Goal: Task Accomplishment & Management: Use online tool/utility

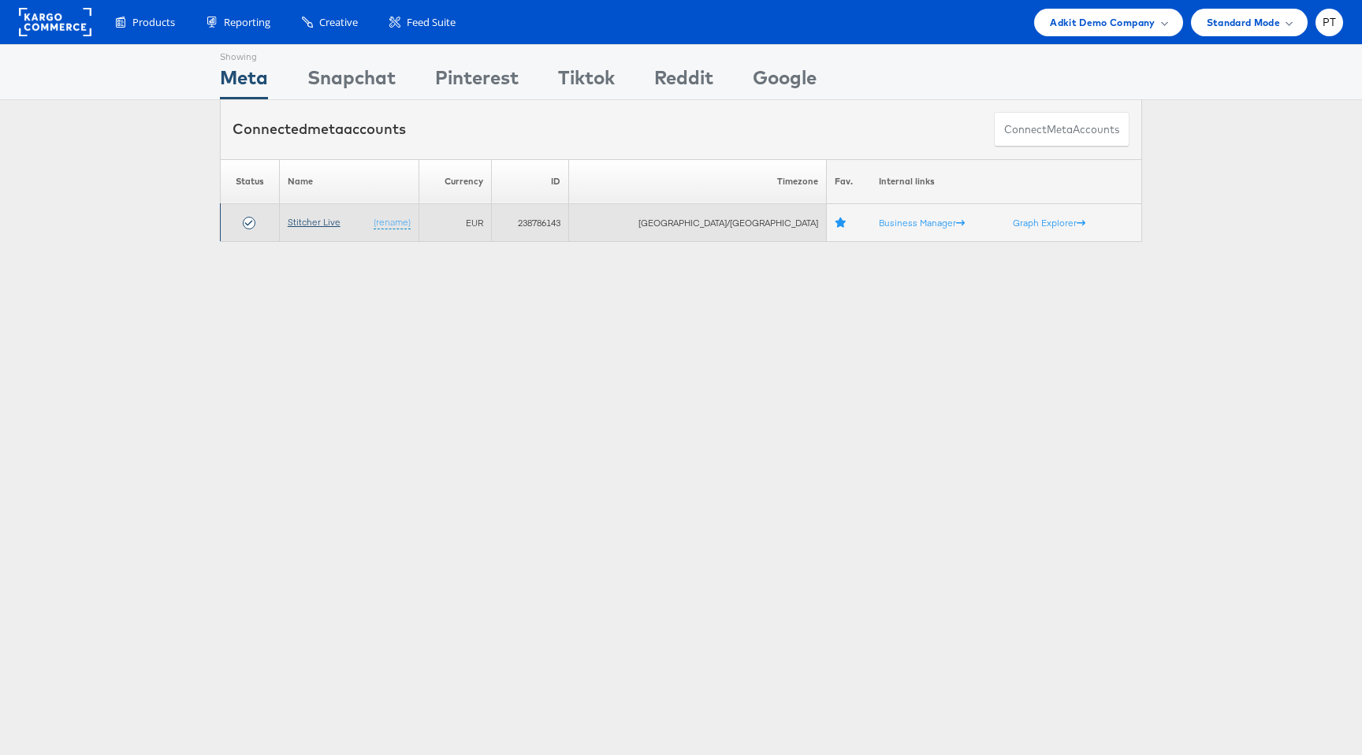
click at [329, 221] on link "Stitcher Live" at bounding box center [314, 222] width 53 height 12
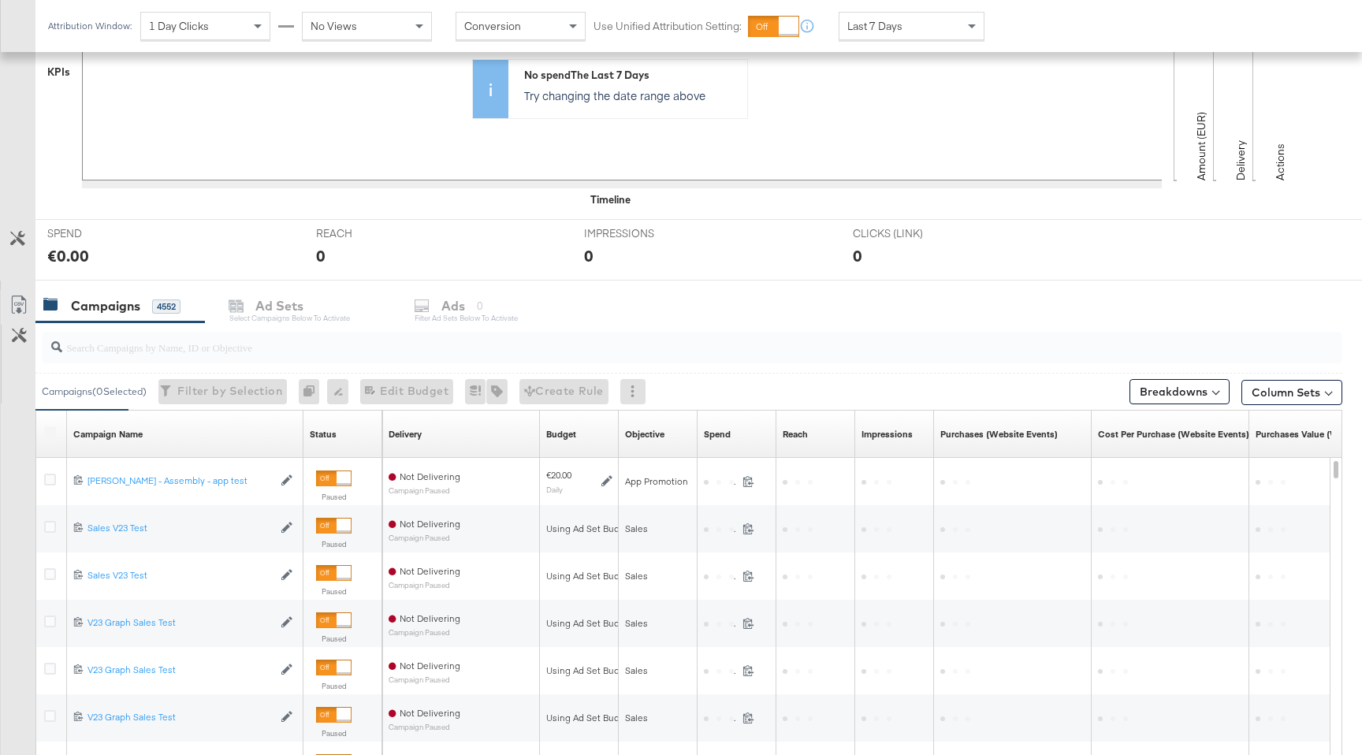
scroll to position [435, 0]
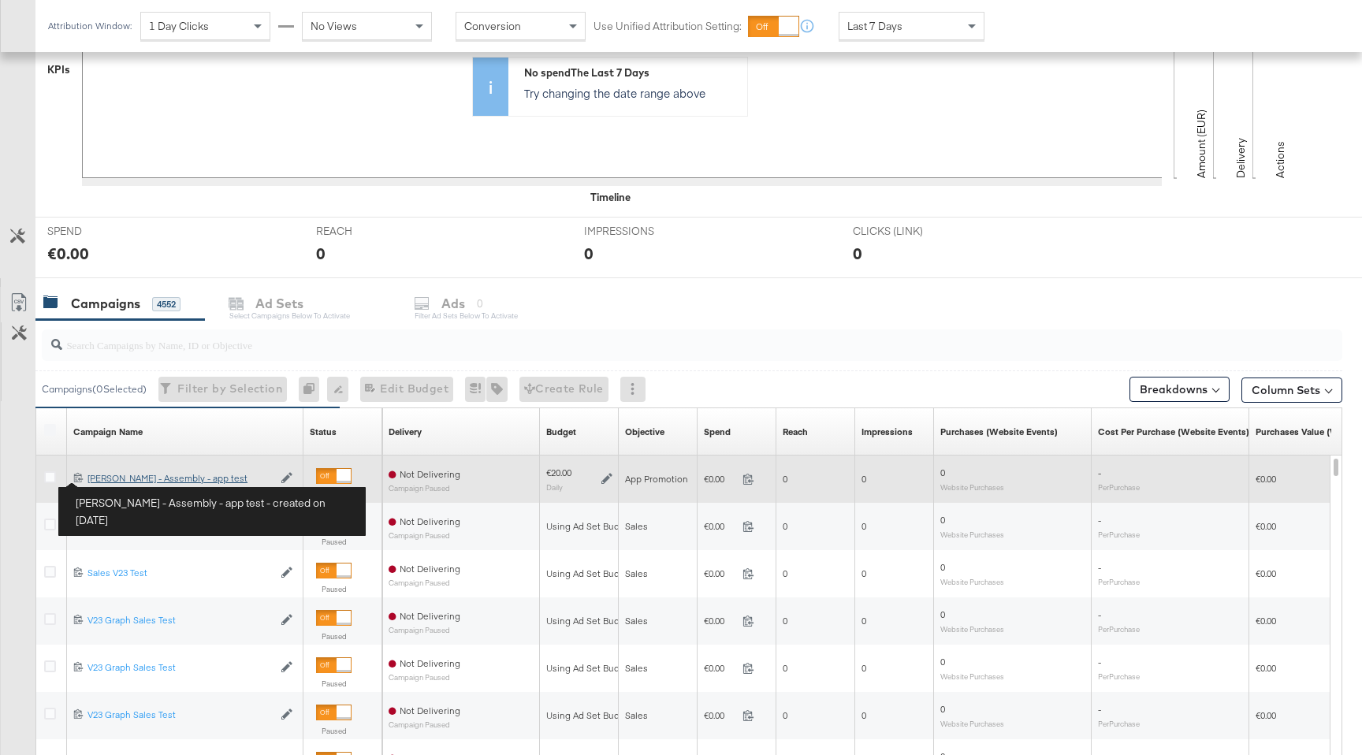
click at [117, 480] on div "[PERSON_NAME] - Assembly - app test [PERSON_NAME] - Assembly - app test" at bounding box center [179, 478] width 185 height 13
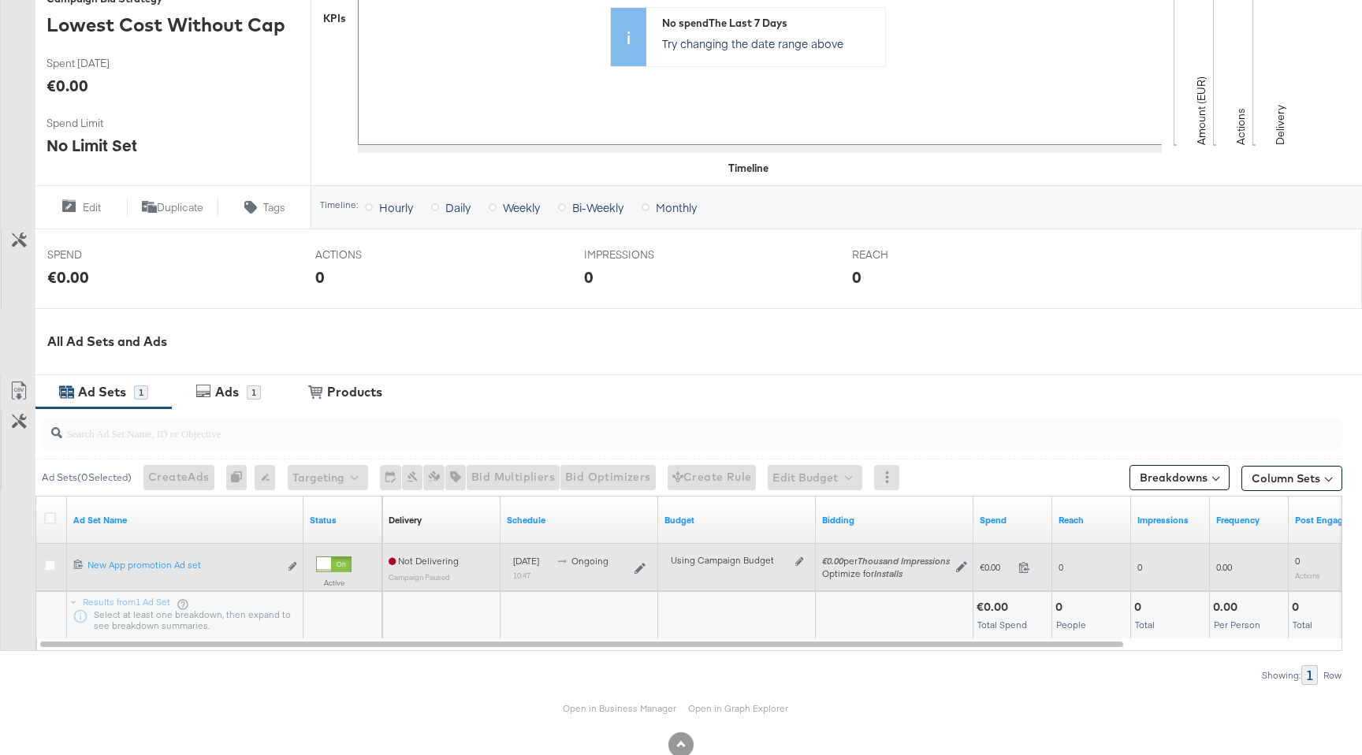
scroll to position [411, 0]
click at [51, 566] on icon at bounding box center [50, 565] width 12 height 12
click at [0, 0] on input "checkbox" at bounding box center [0, 0] width 0 height 0
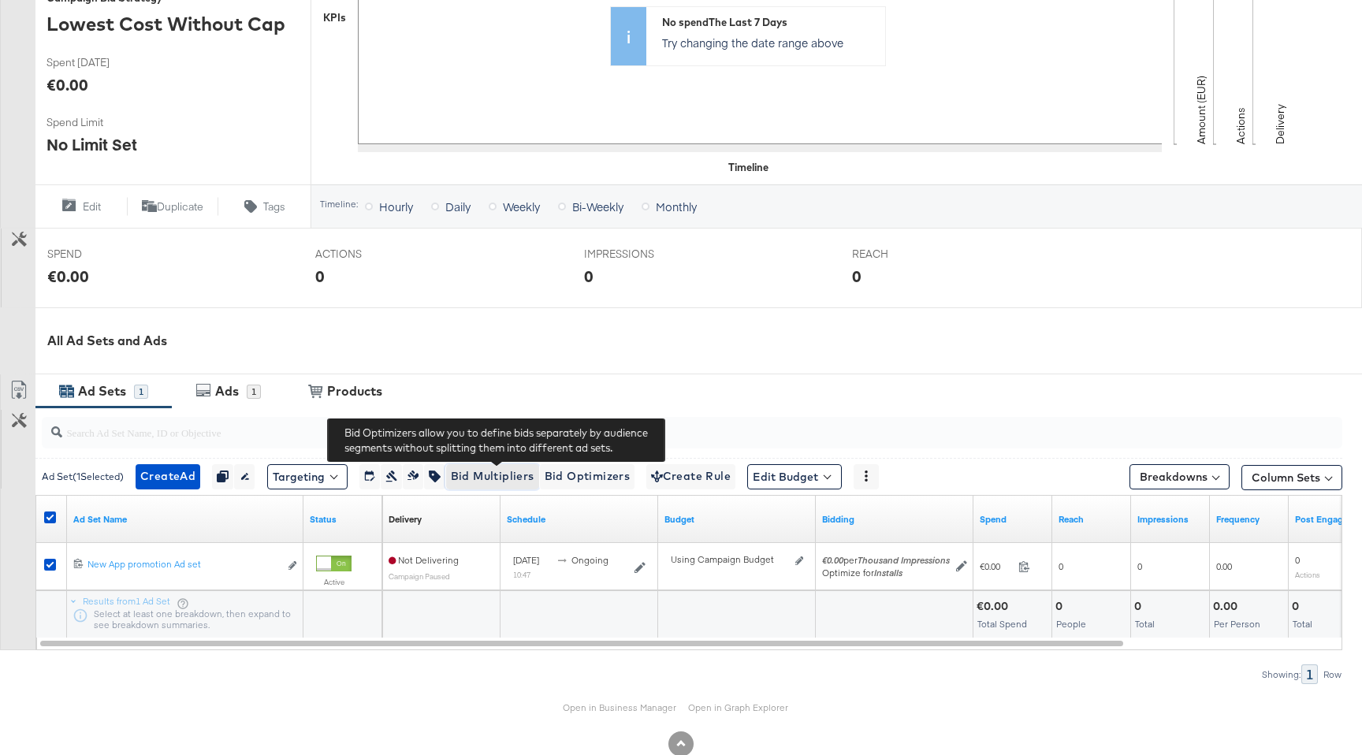
click at [511, 476] on span "Bid Multipliers" at bounding box center [493, 477] width 84 height 20
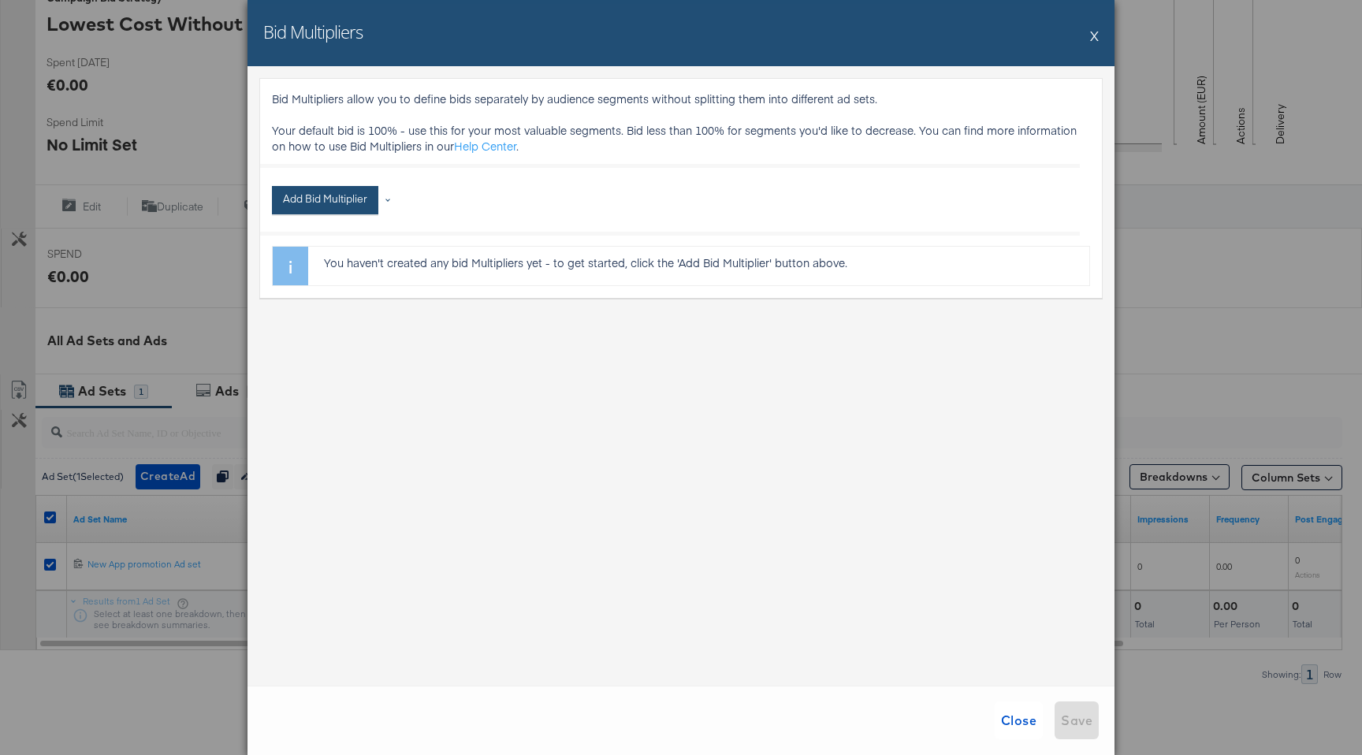
click at [367, 202] on button "Add Bid Multiplier" at bounding box center [325, 200] width 106 height 28
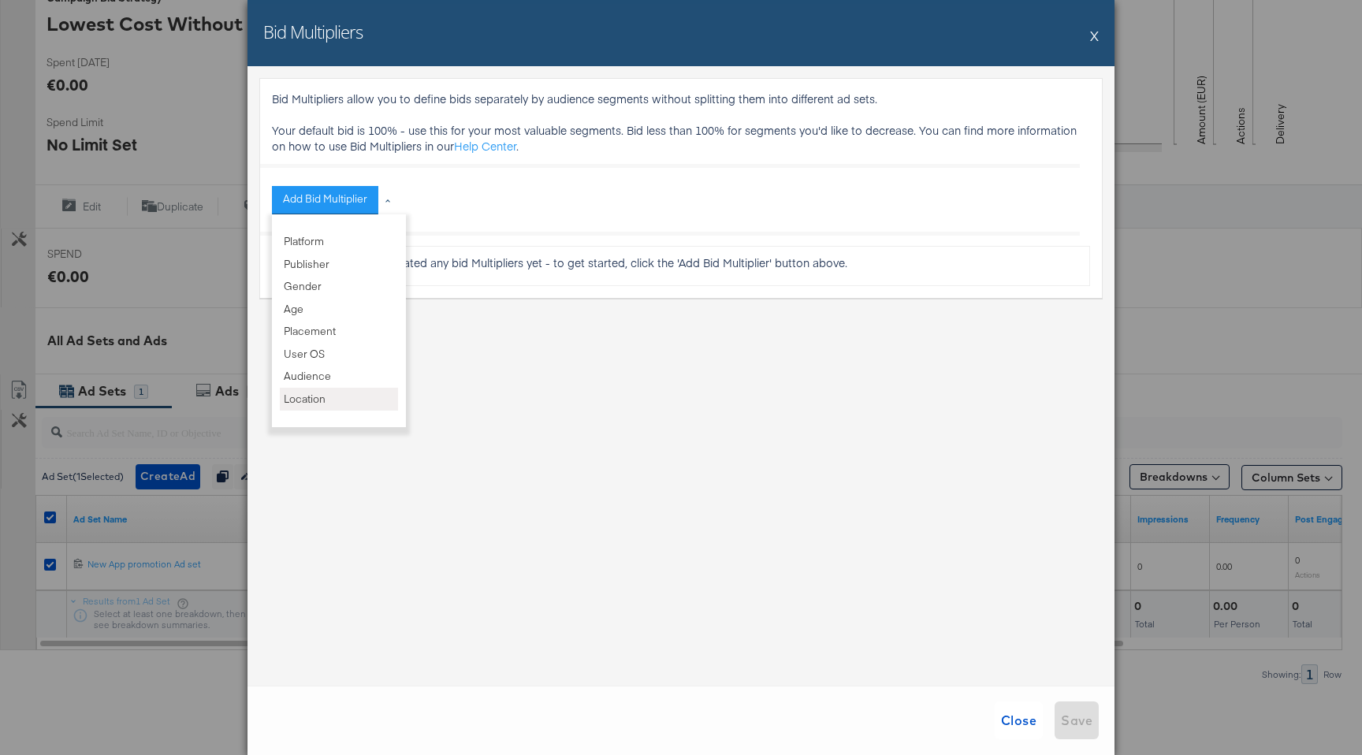
click at [315, 398] on li "Location" at bounding box center [339, 399] width 118 height 23
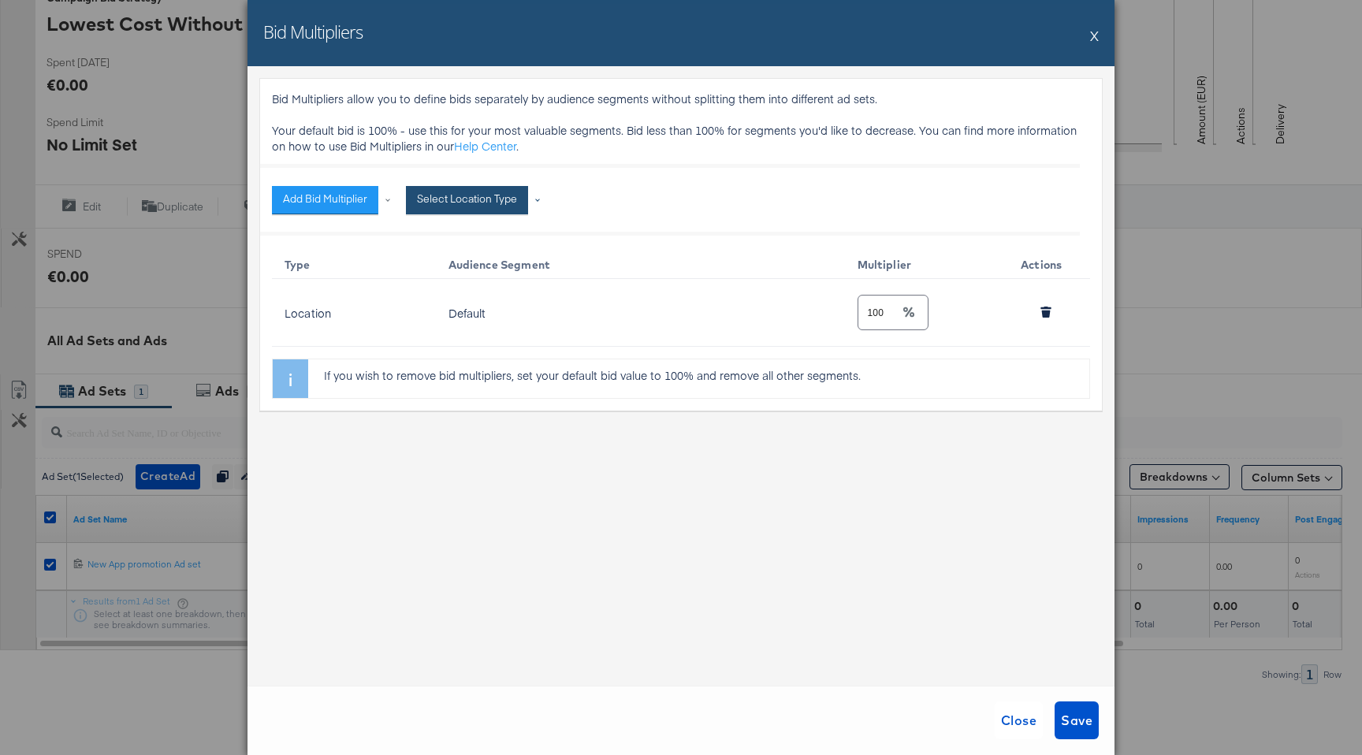
click at [497, 207] on button "Select Location Type" at bounding box center [467, 200] width 122 height 28
click at [460, 241] on li "City" at bounding box center [473, 241] width 118 height 23
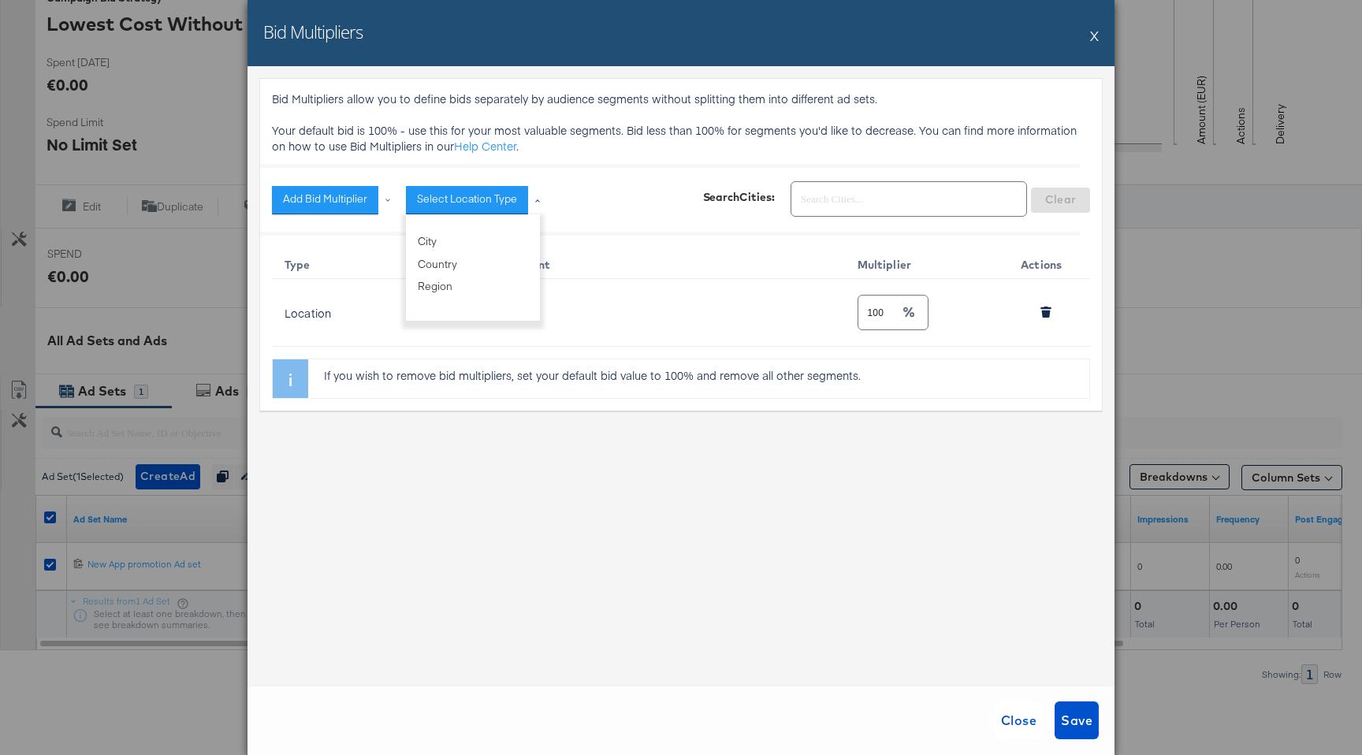
click at [895, 197] on input "text" at bounding box center [908, 193] width 235 height 34
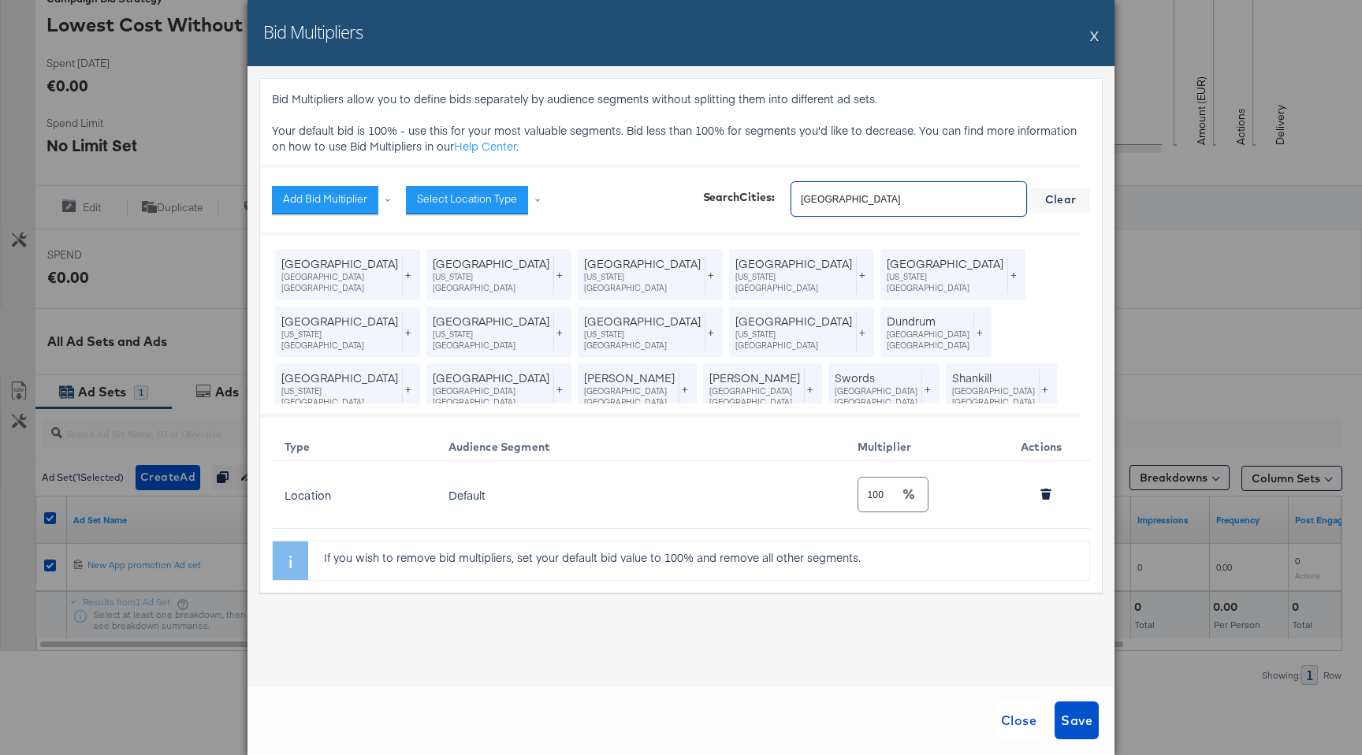
type input "Dublin"
click at [402, 276] on div "+" at bounding box center [408, 274] width 12 height 39
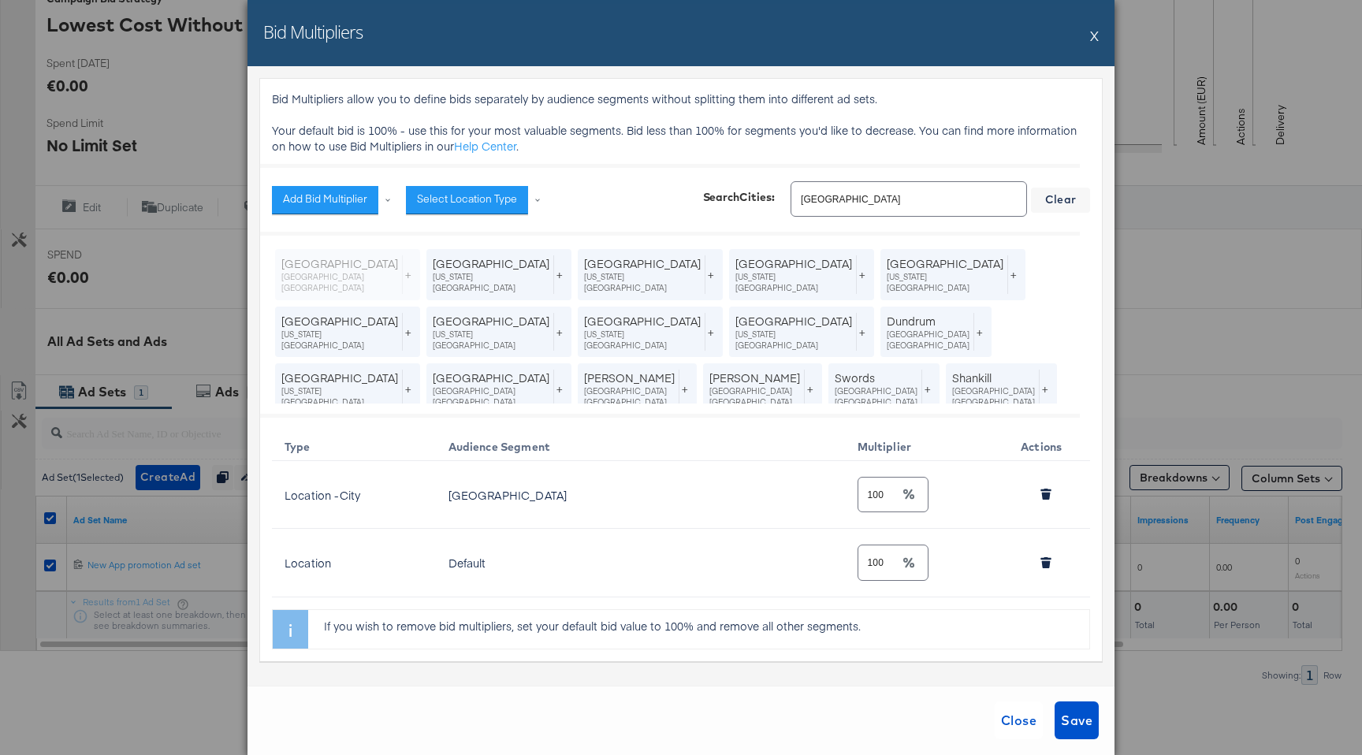
scroll to position [1, 0]
click at [1015, 718] on span "Close" at bounding box center [1018, 720] width 35 height 22
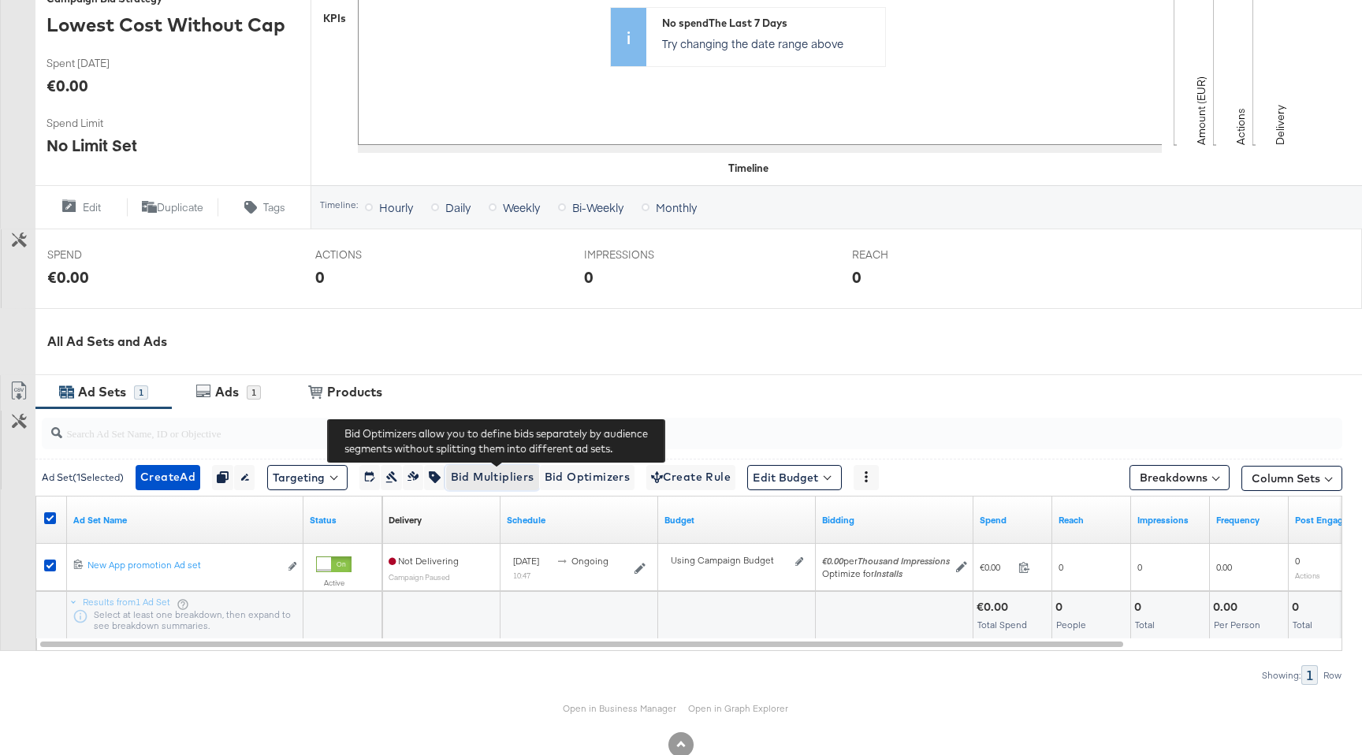
click at [501, 480] on span "Bid Multipliers" at bounding box center [493, 477] width 84 height 20
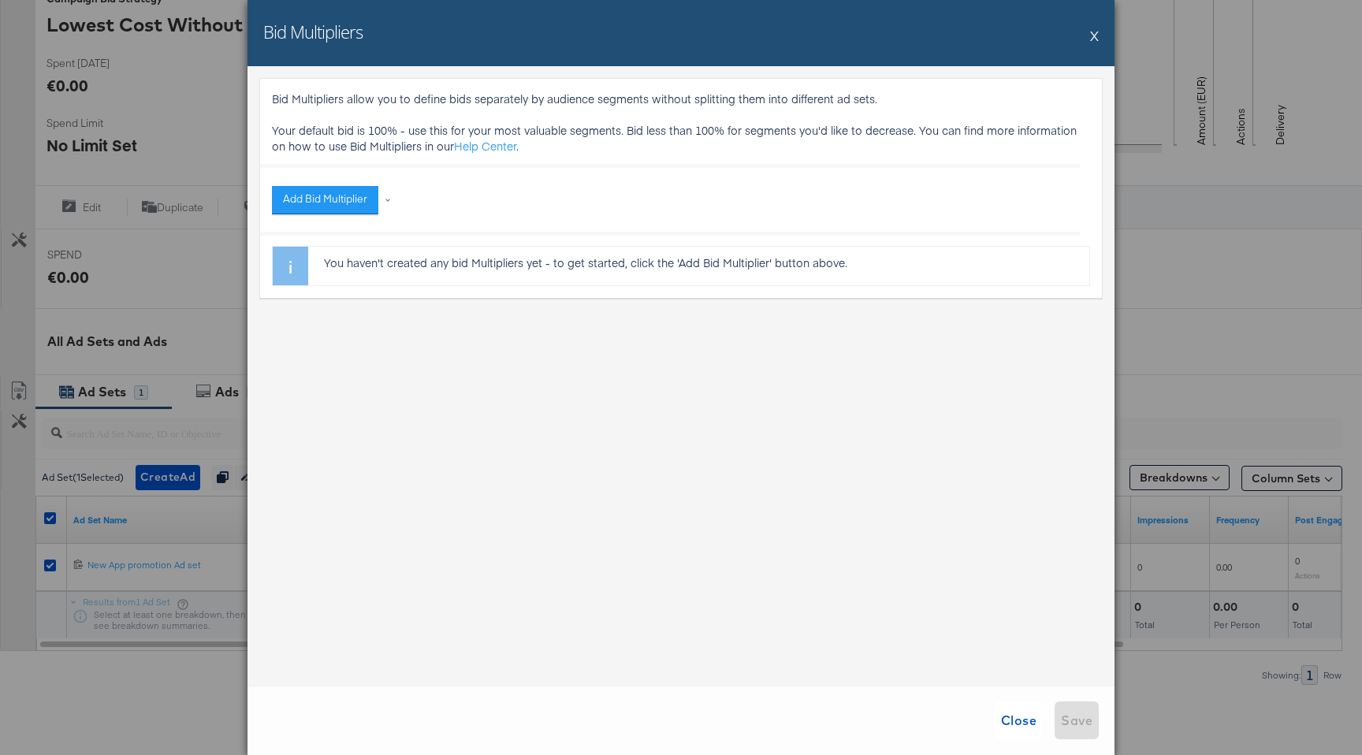
click at [1093, 36] on button "X" at bounding box center [1094, 36] width 9 height 32
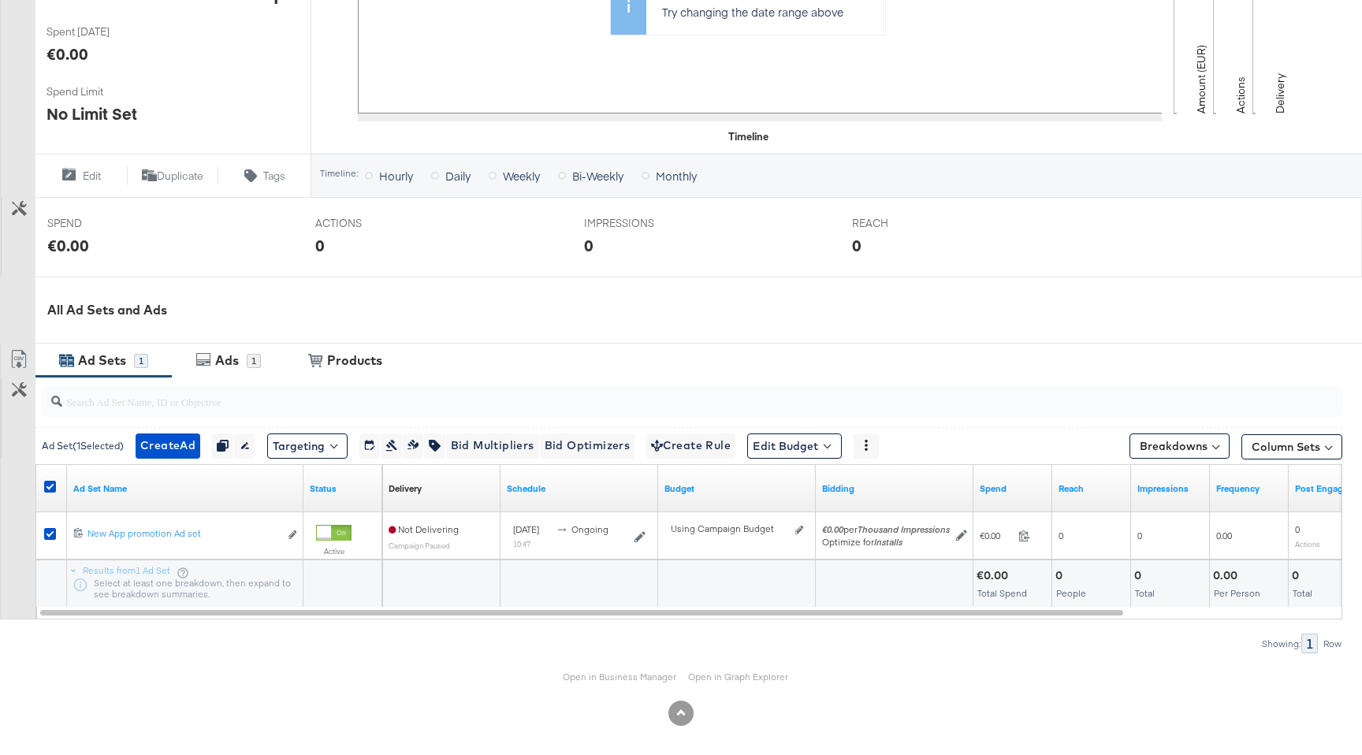
scroll to position [449, 0]
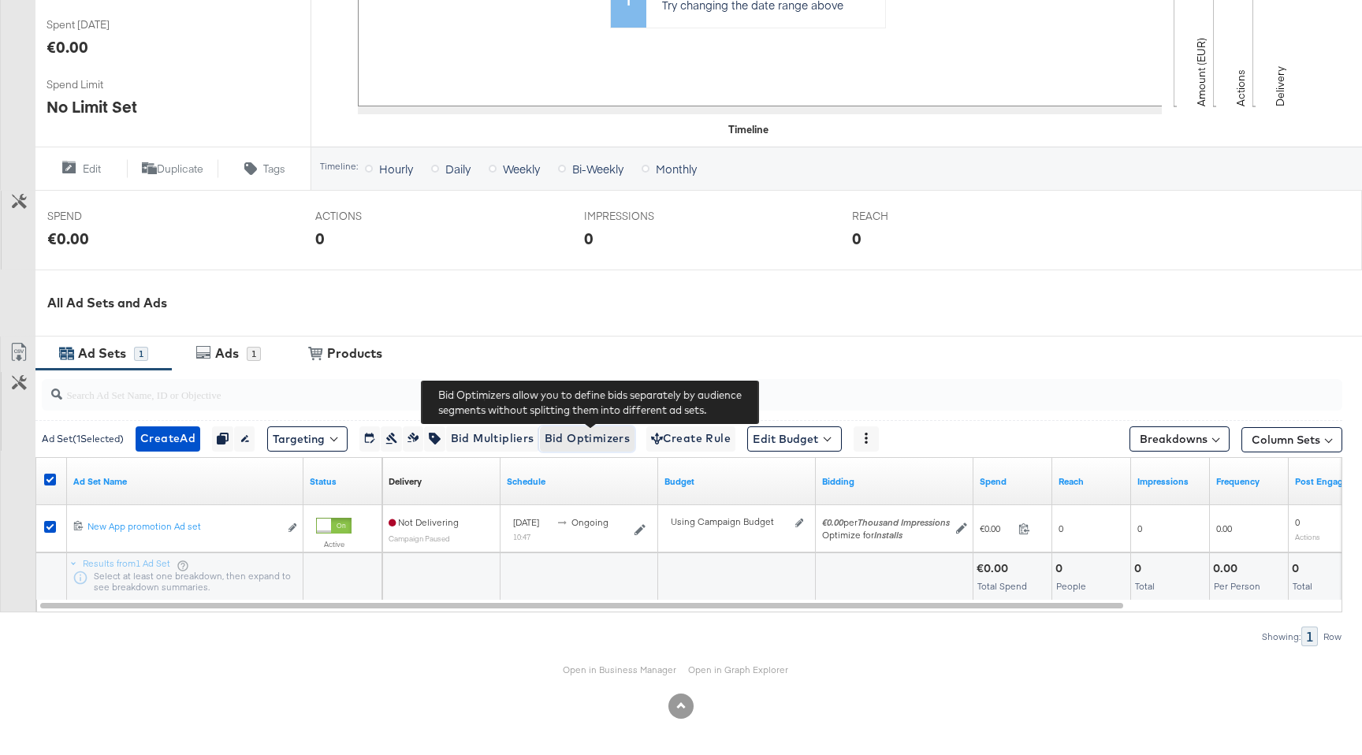
click at [560, 450] on button "Bid Optimizers" at bounding box center [587, 438] width 96 height 25
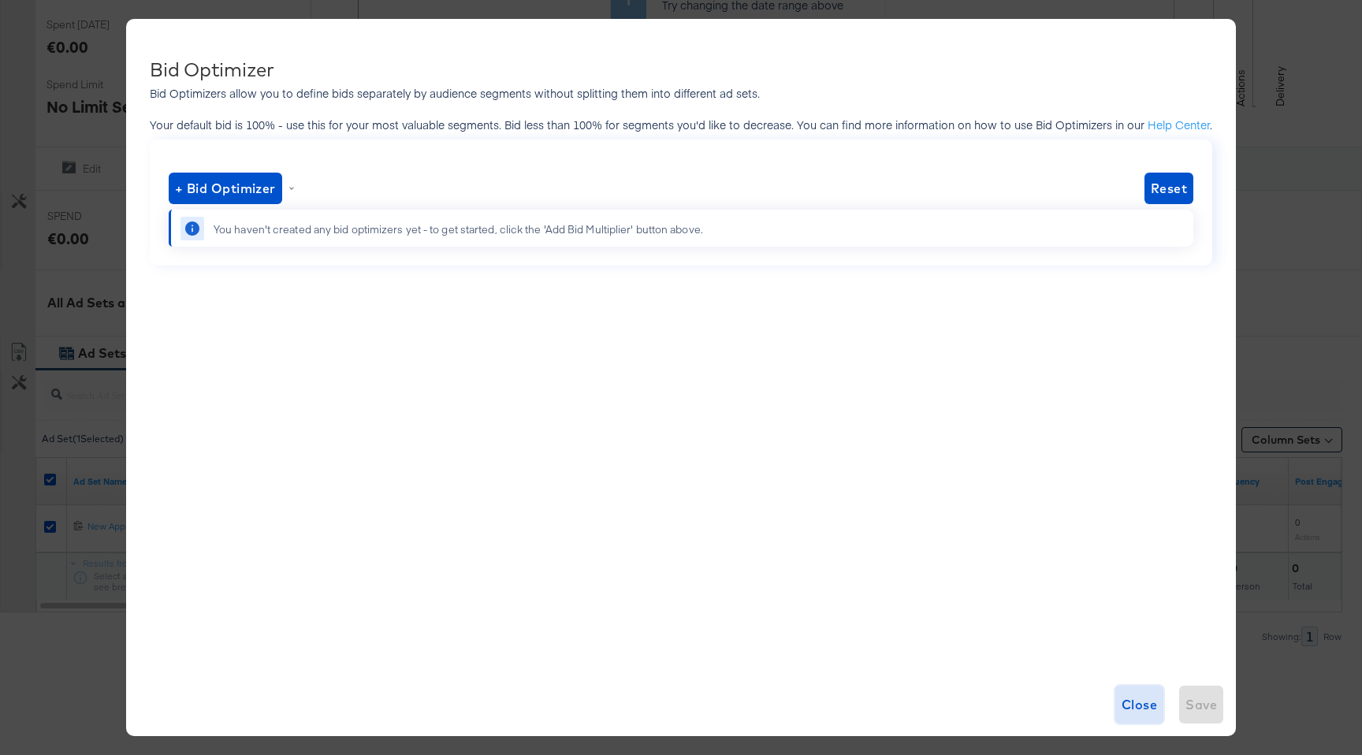
click at [1137, 708] on span "Close" at bounding box center [1139, 705] width 35 height 22
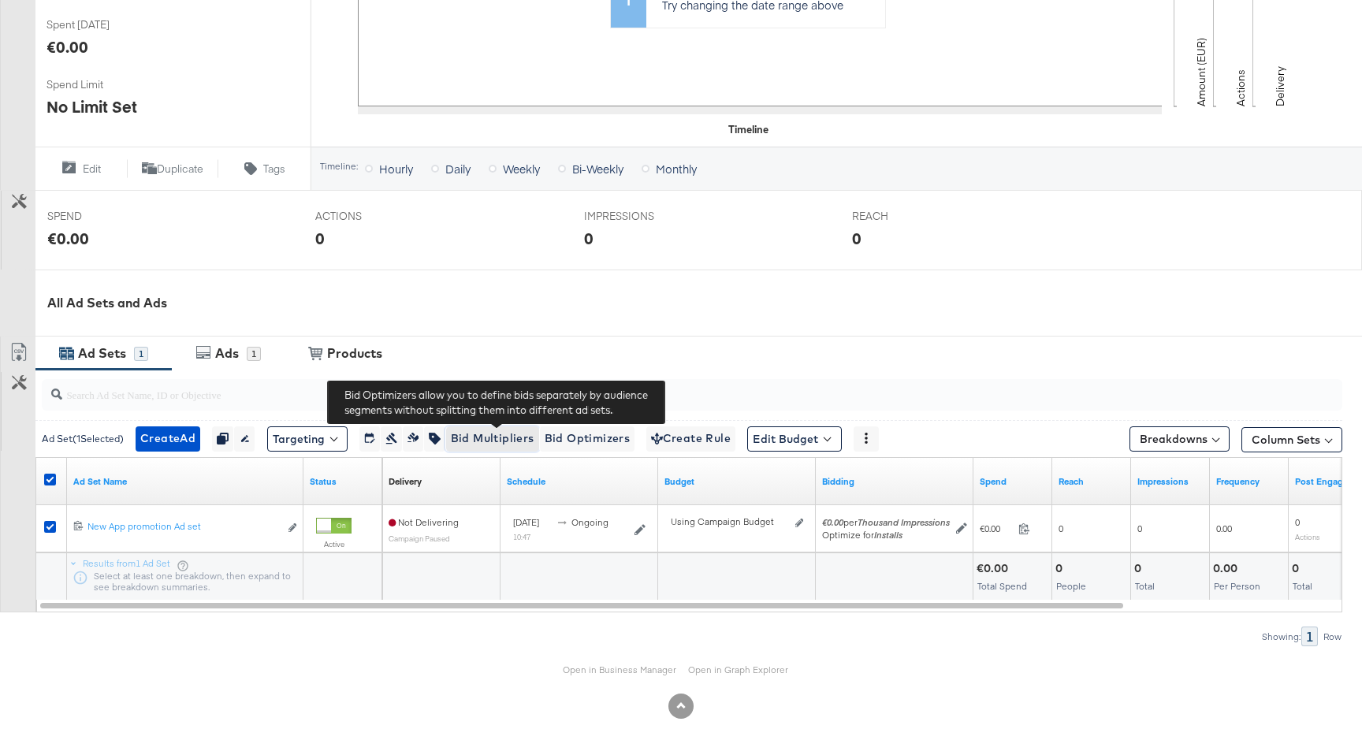
click at [502, 448] on span "Bid Multipliers" at bounding box center [493, 439] width 84 height 20
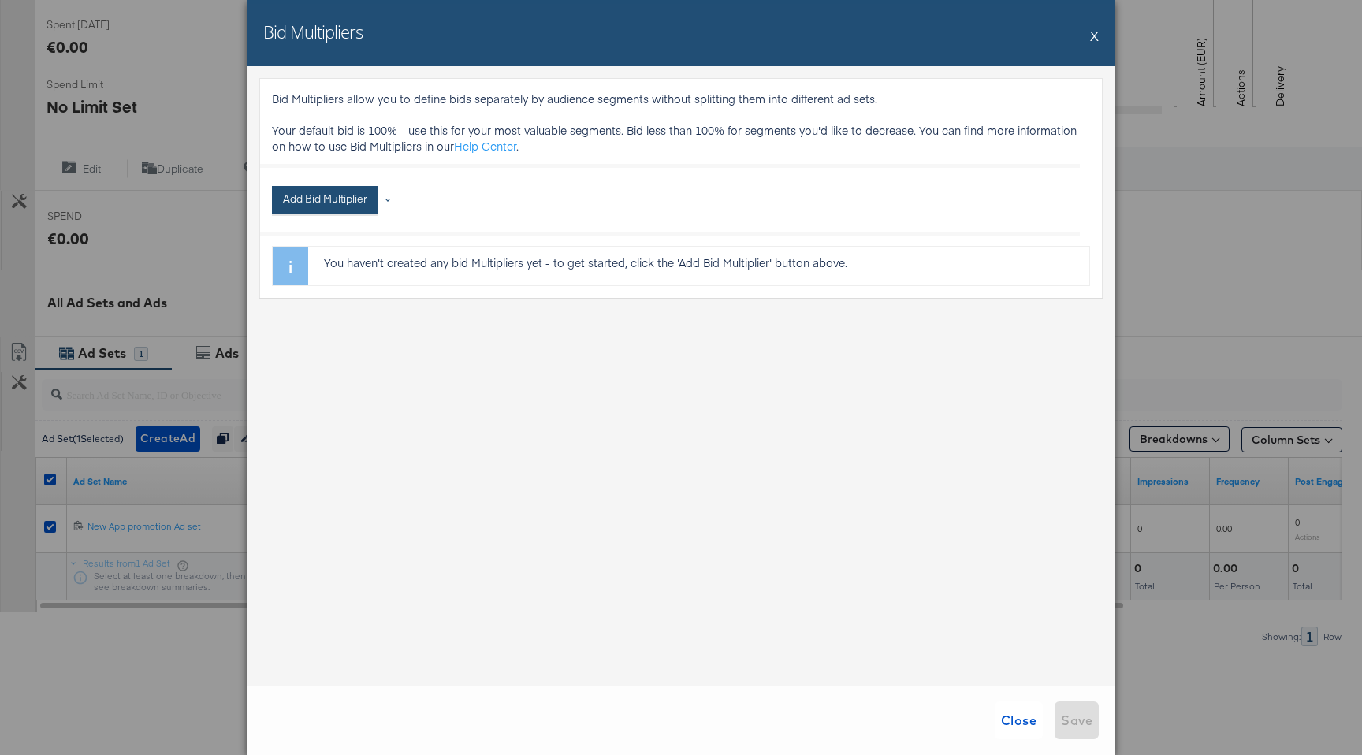
click at [358, 203] on button "Add Bid Multiplier" at bounding box center [325, 200] width 106 height 28
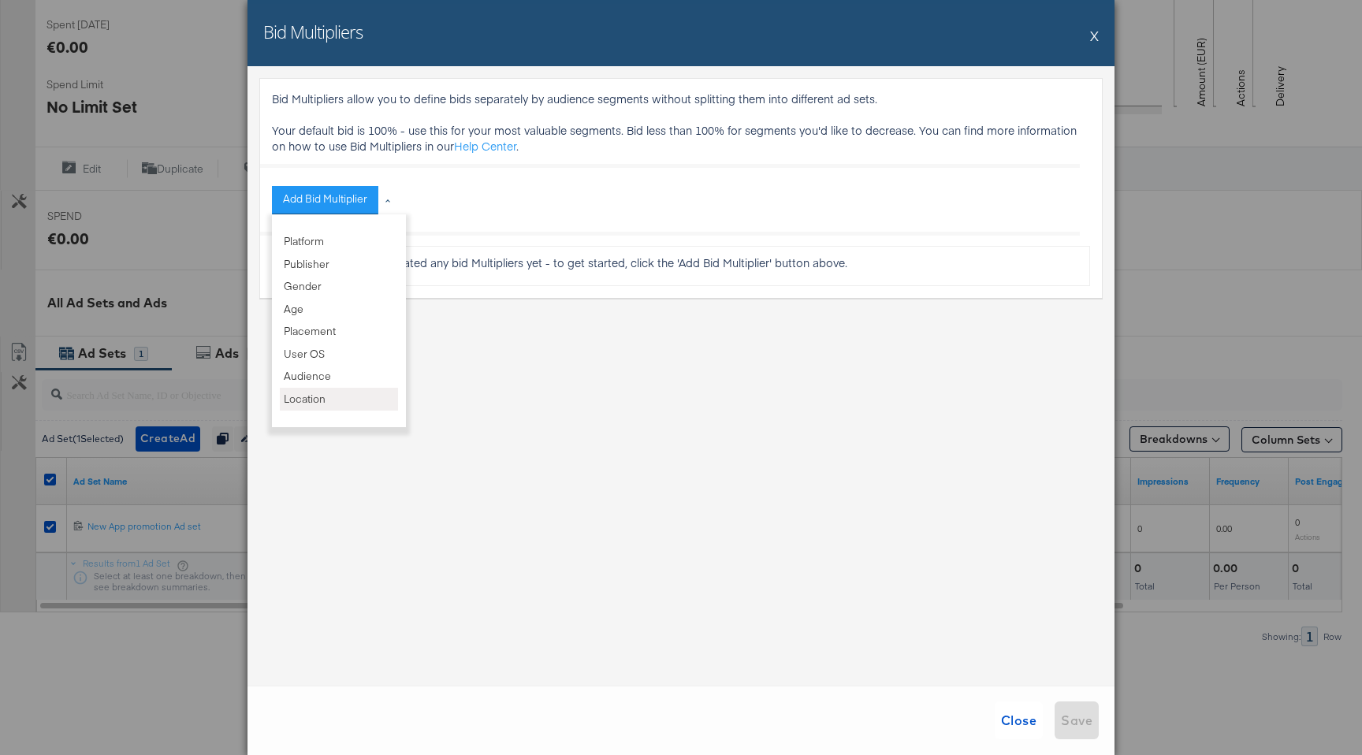
click at [327, 396] on li "Location" at bounding box center [339, 399] width 118 height 23
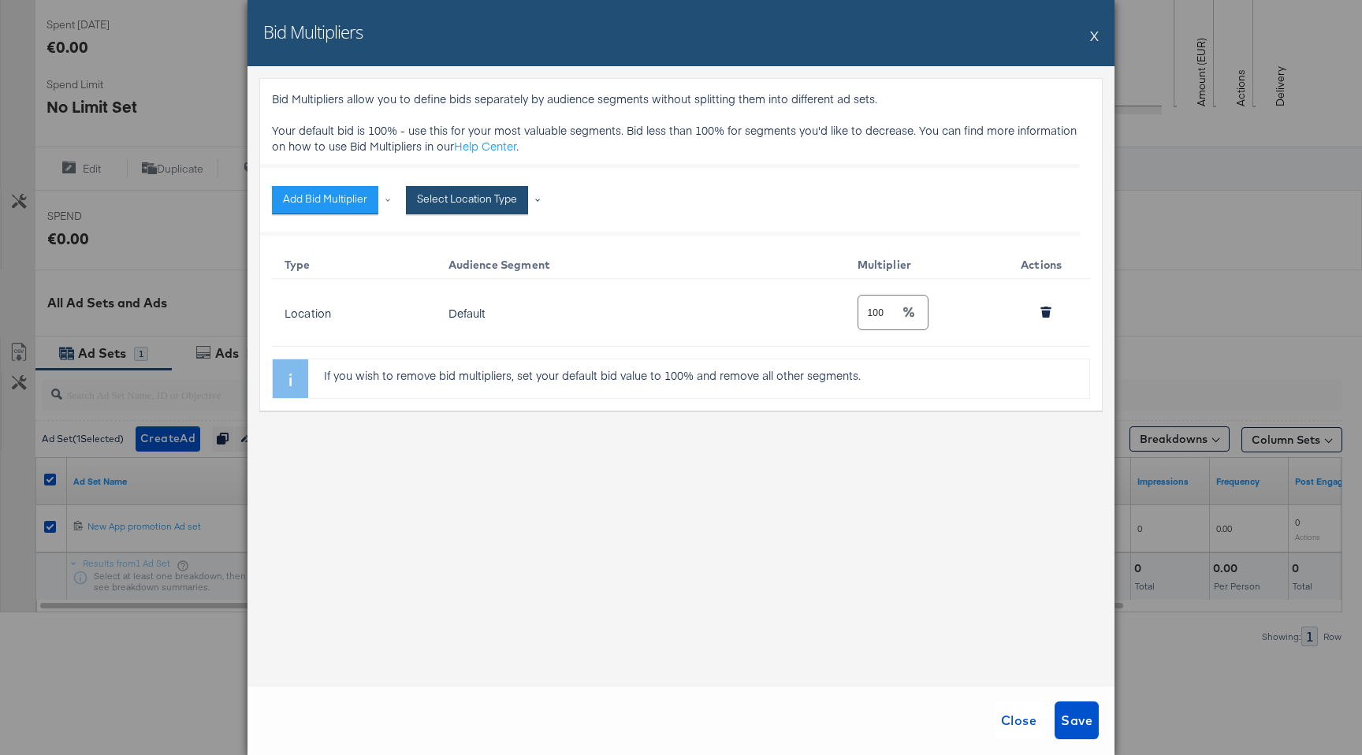
click at [495, 194] on button "Select Location Type" at bounding box center [467, 200] width 122 height 28
click at [462, 233] on li "City" at bounding box center [473, 241] width 118 height 23
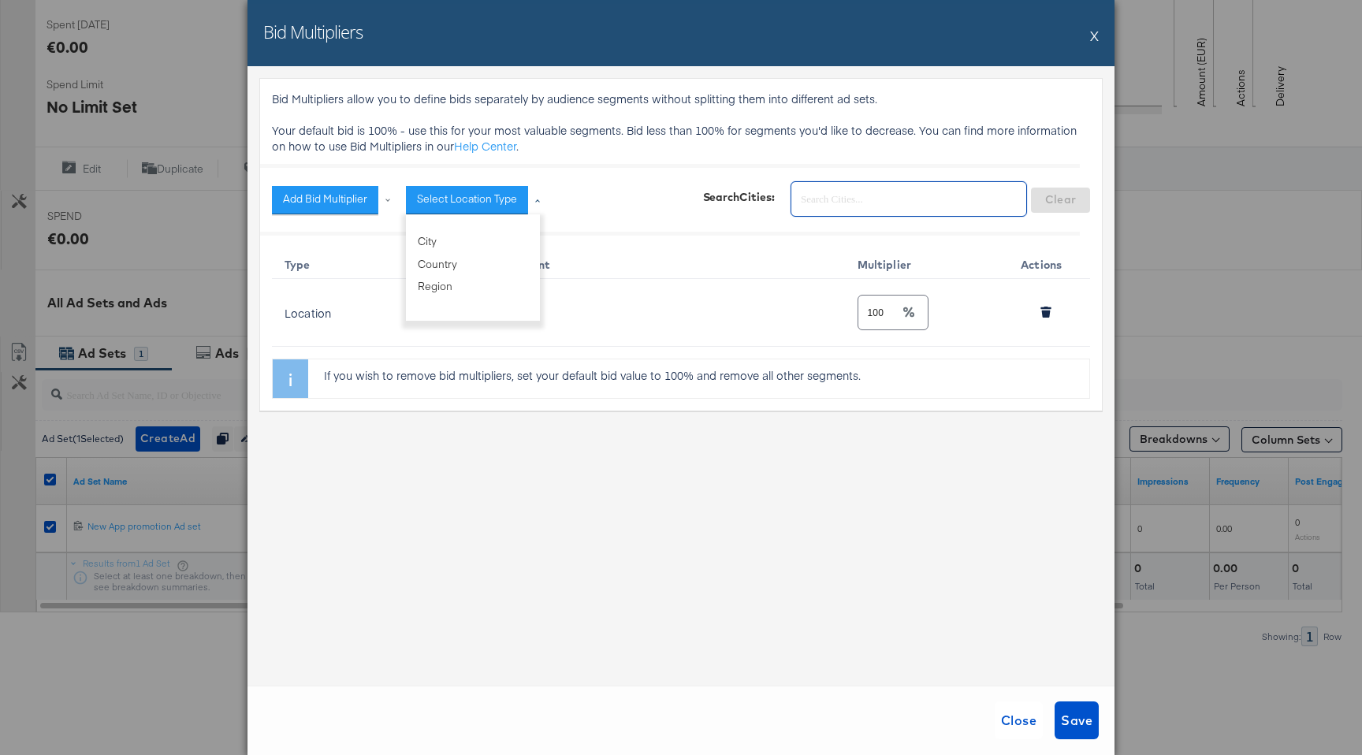
click at [893, 200] on input "text" at bounding box center [908, 193] width 235 height 34
type input "B"
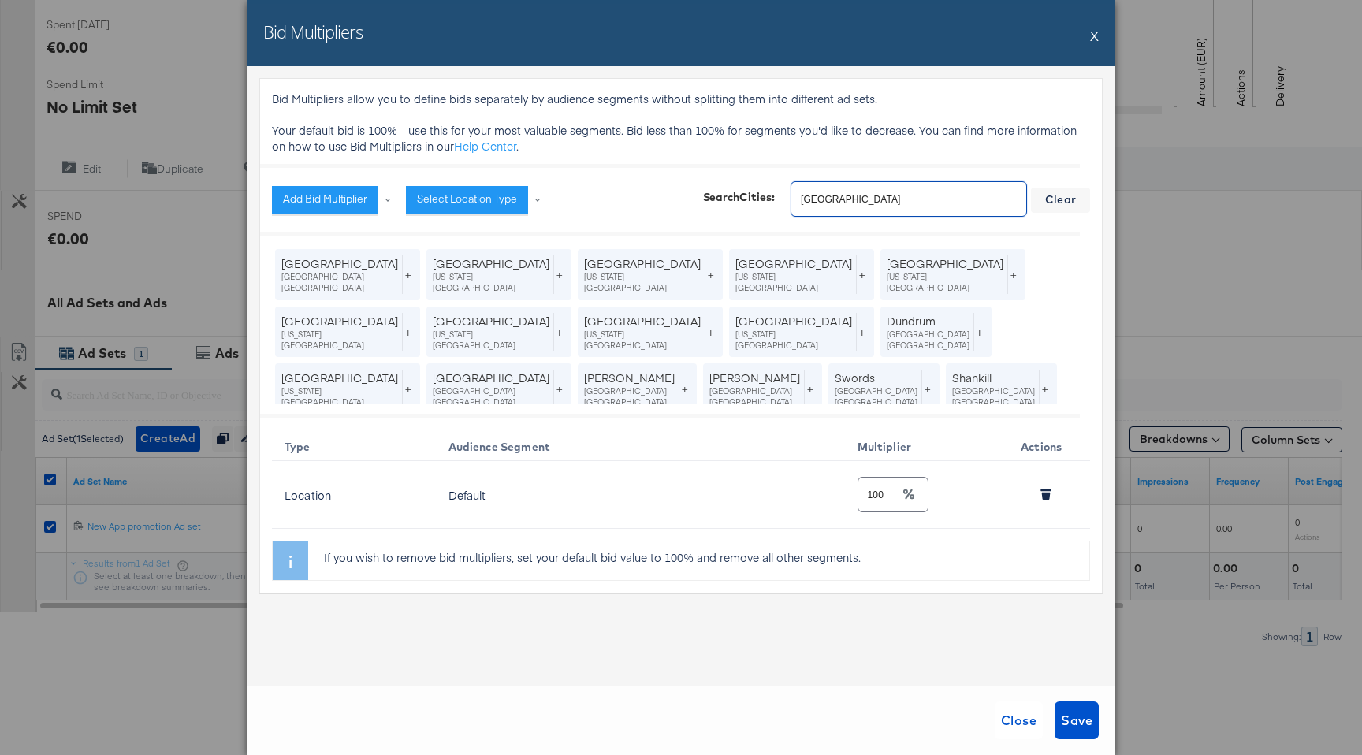
type input "Dublin"
click at [402, 270] on div "+" at bounding box center [408, 274] width 12 height 39
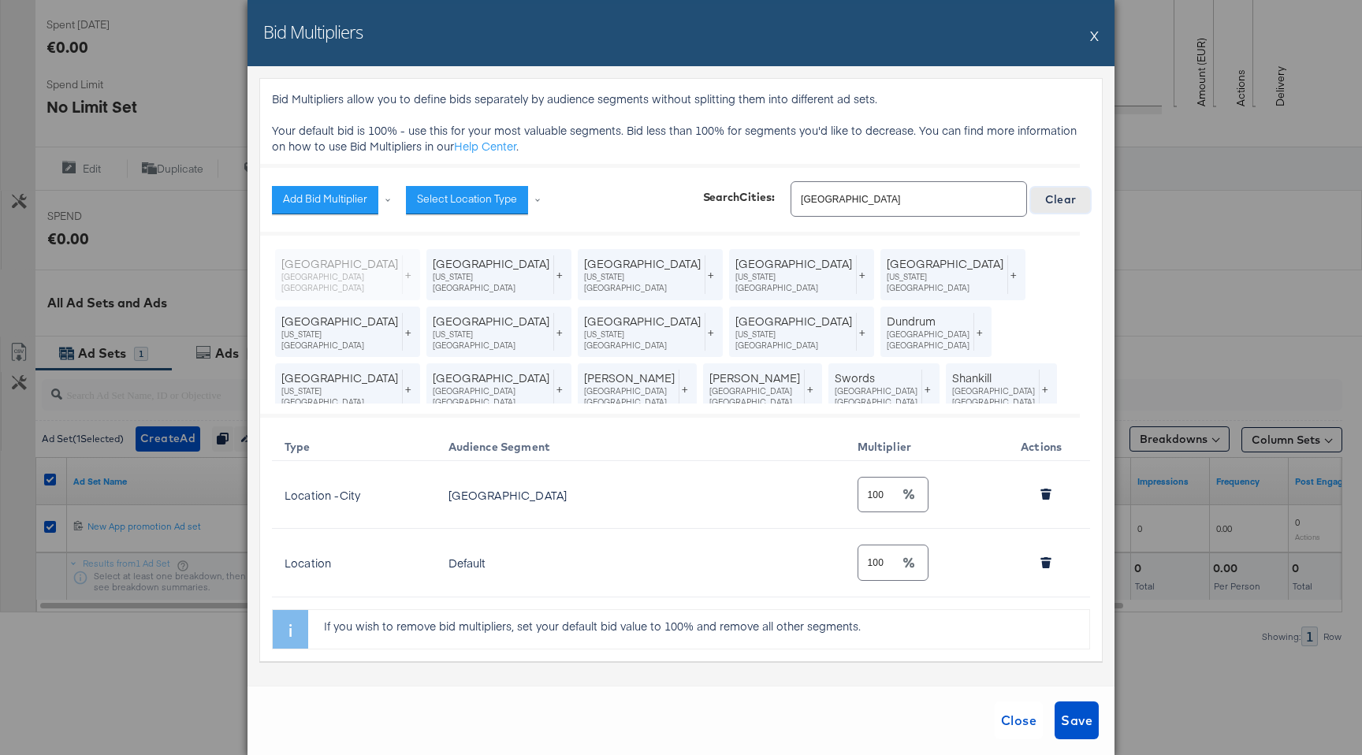
click at [1066, 190] on span "Clear" at bounding box center [1060, 200] width 47 height 20
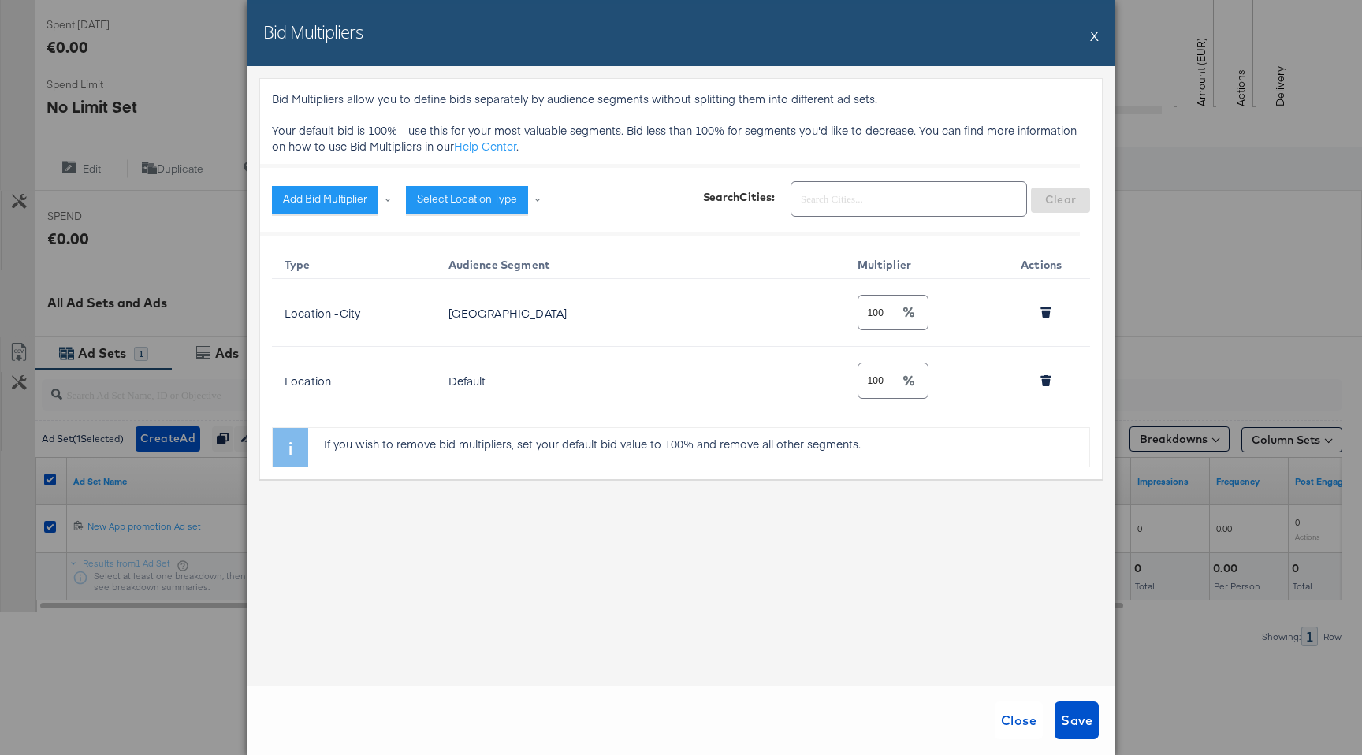
click at [1089, 32] on div "Bid Multipliers X" at bounding box center [681, 33] width 867 height 66
click at [1091, 35] on button "X" at bounding box center [1094, 36] width 9 height 32
